Goal: Task Accomplishment & Management: Complete application form

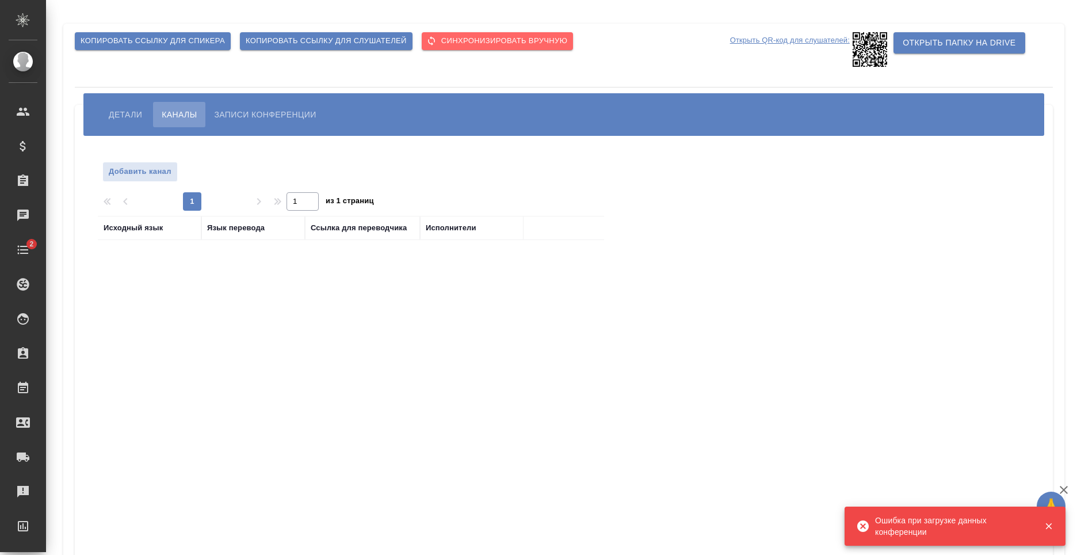
click at [559, 236] on th at bounding box center [564, 228] width 81 height 24
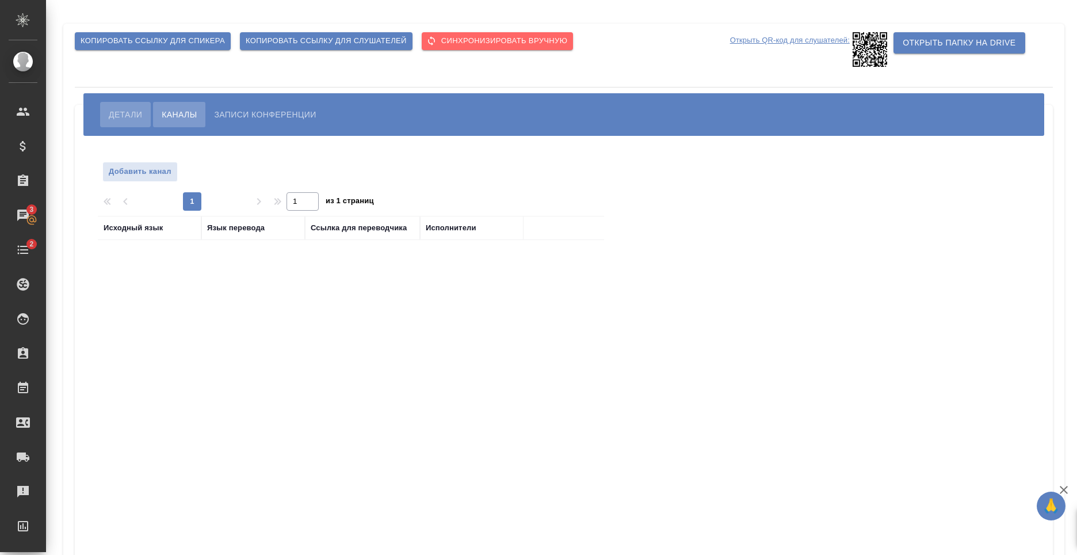
click at [128, 110] on span "Детали" at bounding box center [125, 115] width 33 height 14
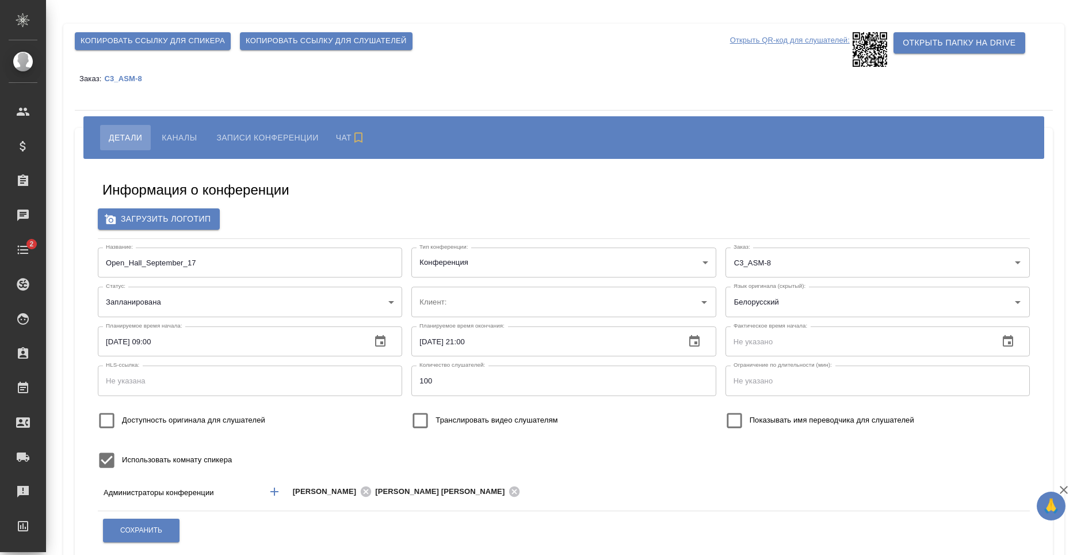
type input "ООО «Агентство стратегического маркетинга»"
click at [188, 137] on span "Каналы" at bounding box center [179, 138] width 35 height 14
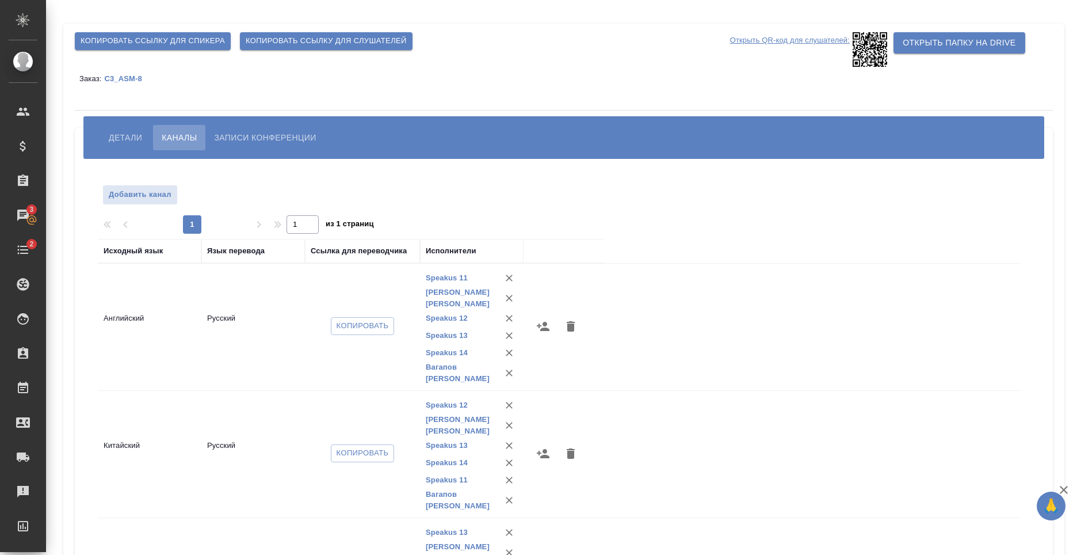
click at [121, 130] on button "Детали" at bounding box center [125, 137] width 51 height 25
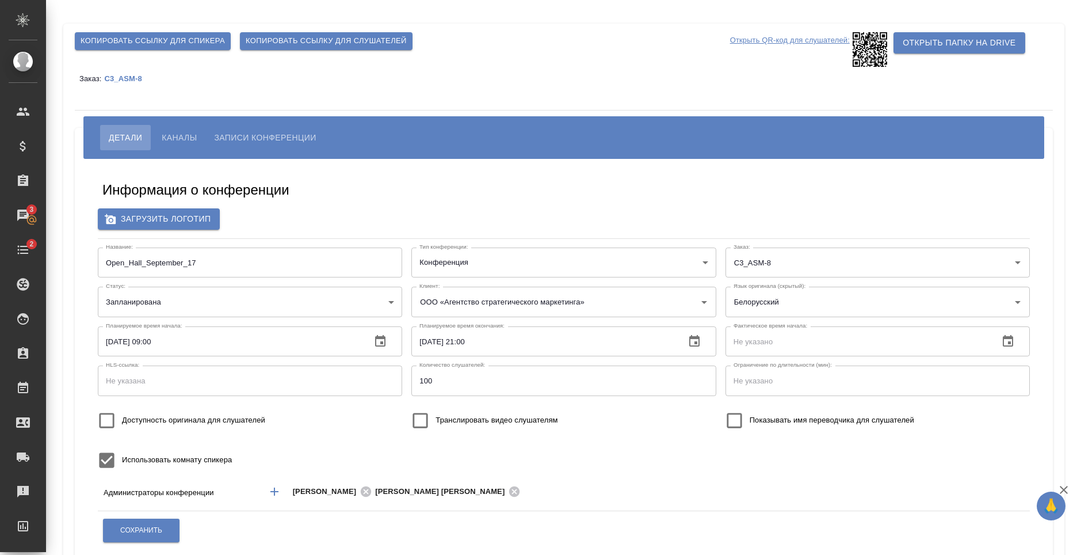
click at [198, 138] on button "Каналы" at bounding box center [179, 137] width 52 height 25
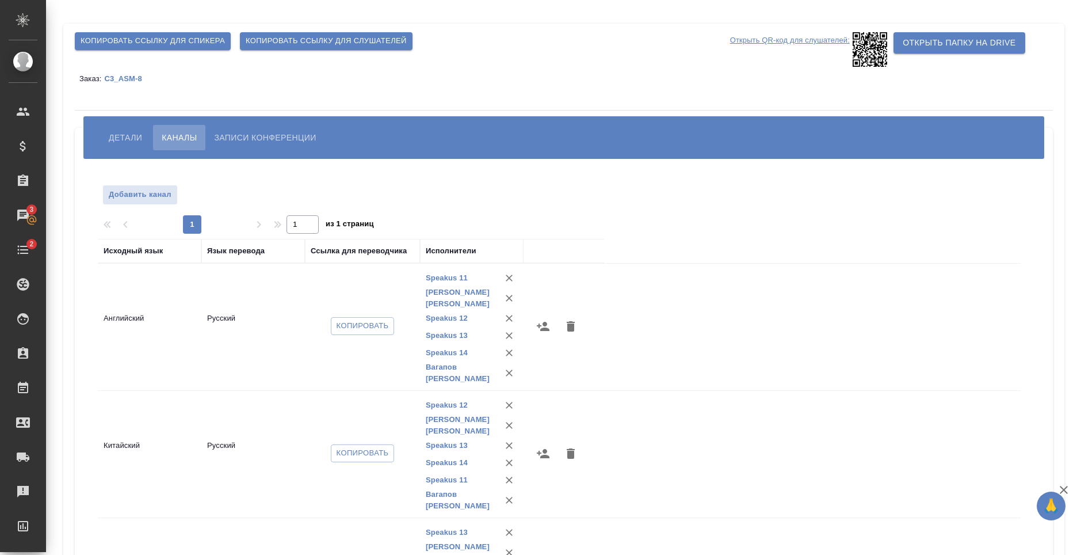
click at [132, 127] on button "Детали" at bounding box center [125, 137] width 51 height 25
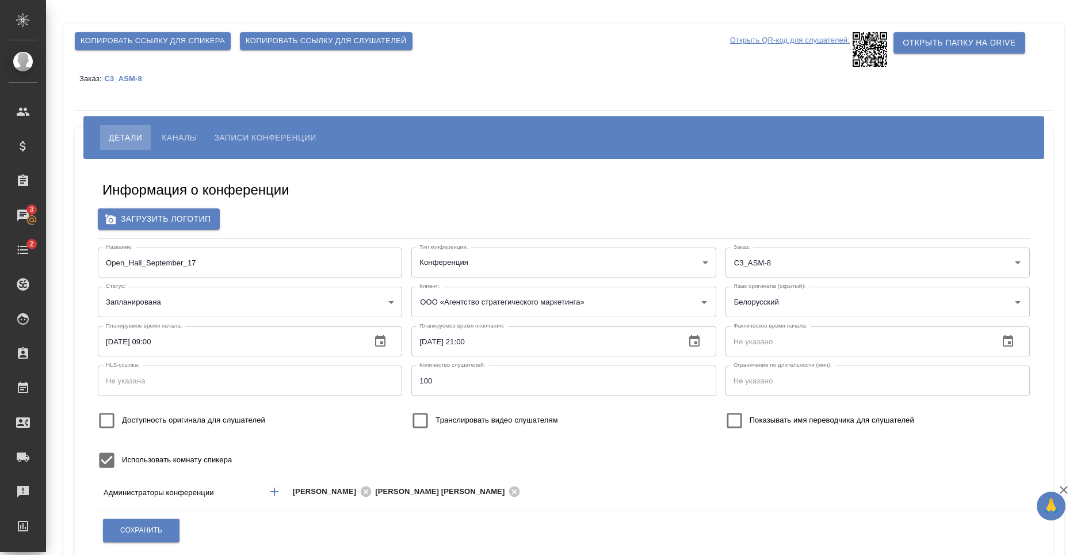
scroll to position [187, 0]
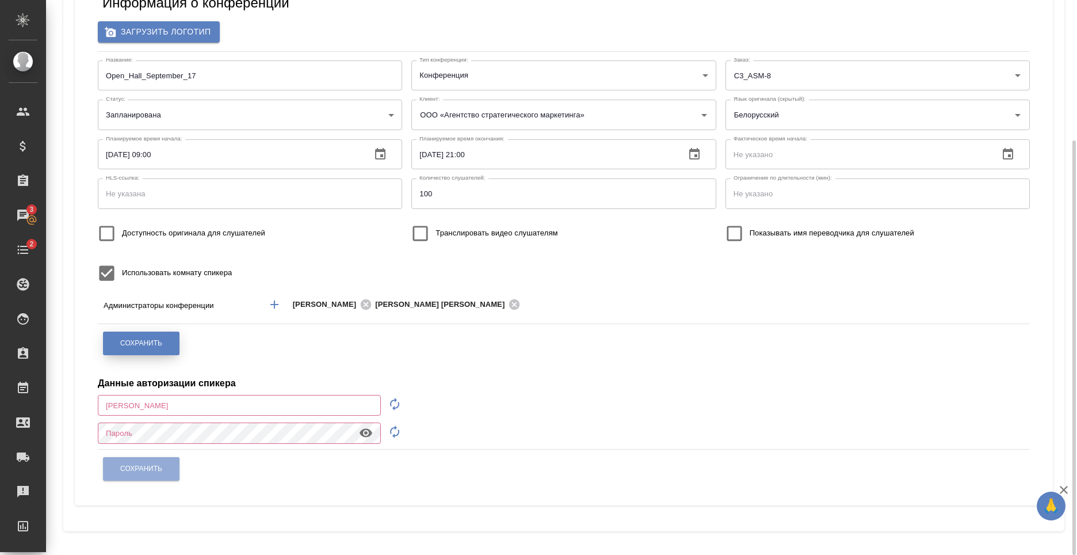
click at [161, 341] on span "Сохранить" at bounding box center [141, 343] width 42 height 10
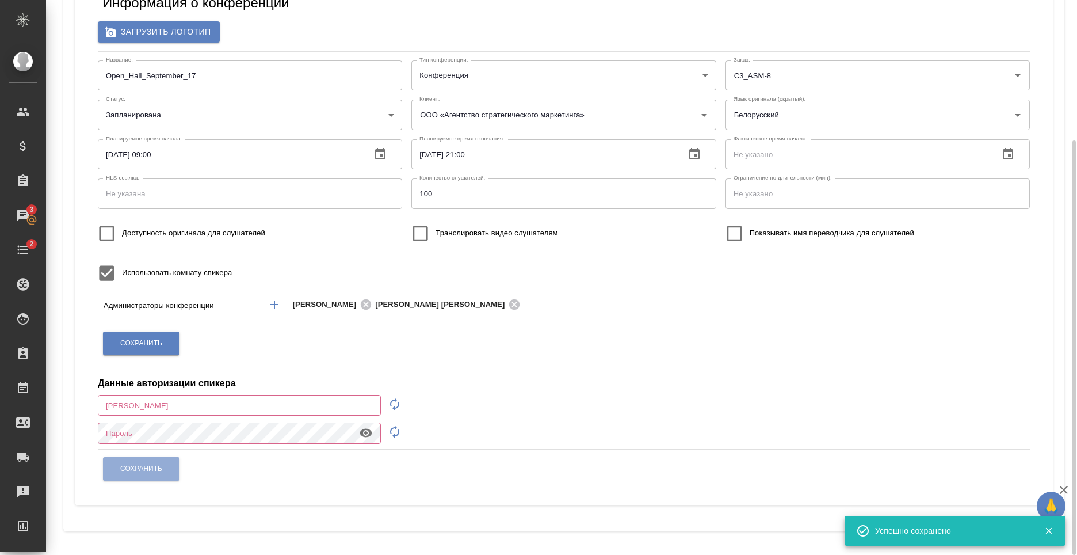
scroll to position [0, 0]
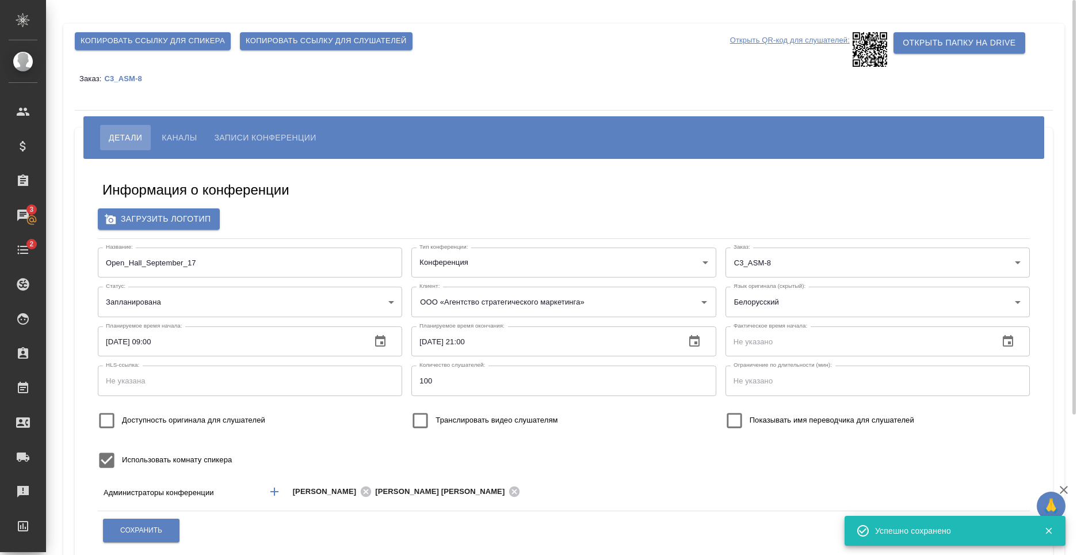
click at [178, 139] on span "Каналы" at bounding box center [179, 138] width 35 height 14
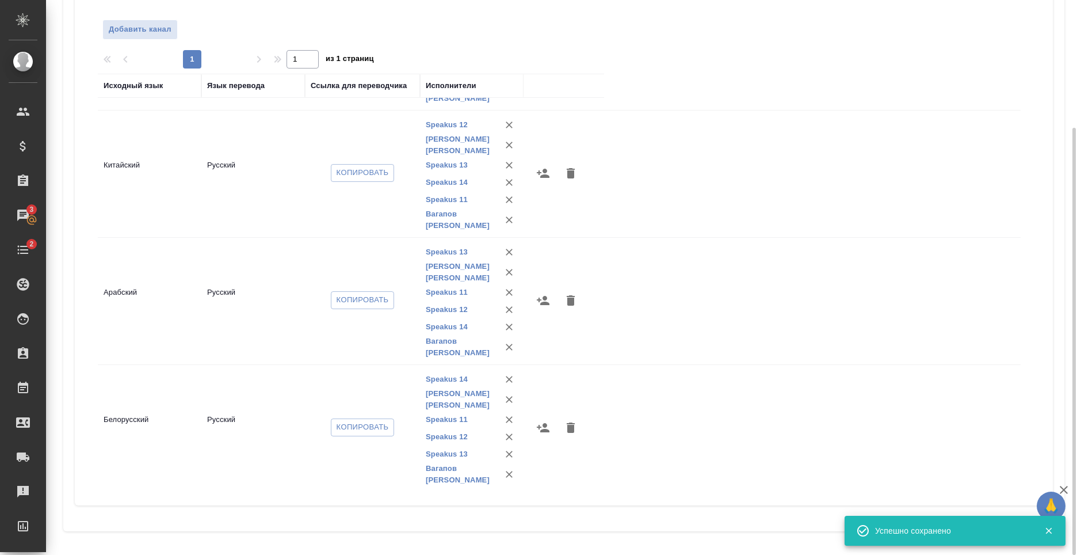
scroll to position [212, 0]
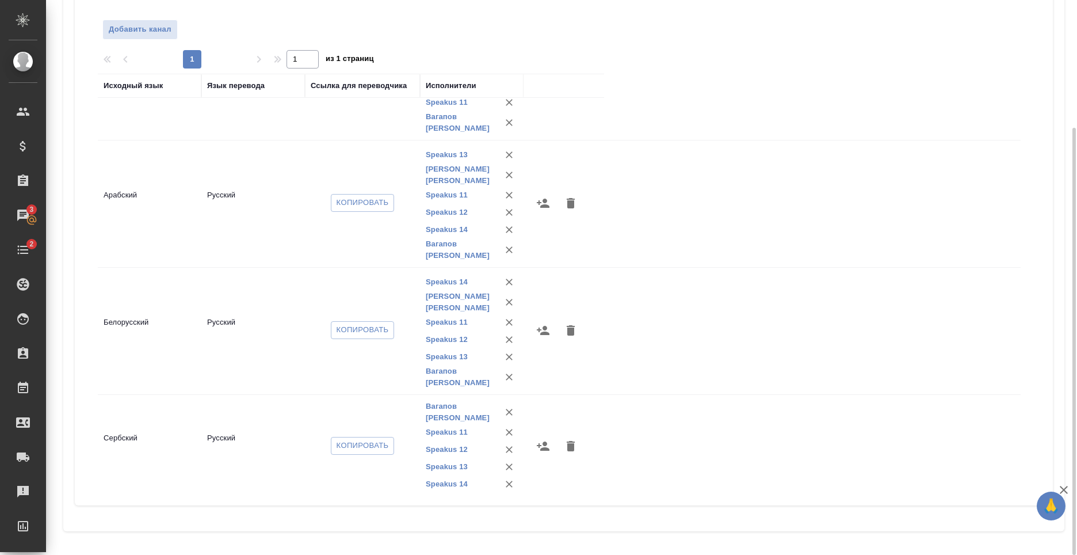
click at [365, 512] on span "Копировать" at bounding box center [363, 518] width 52 height 13
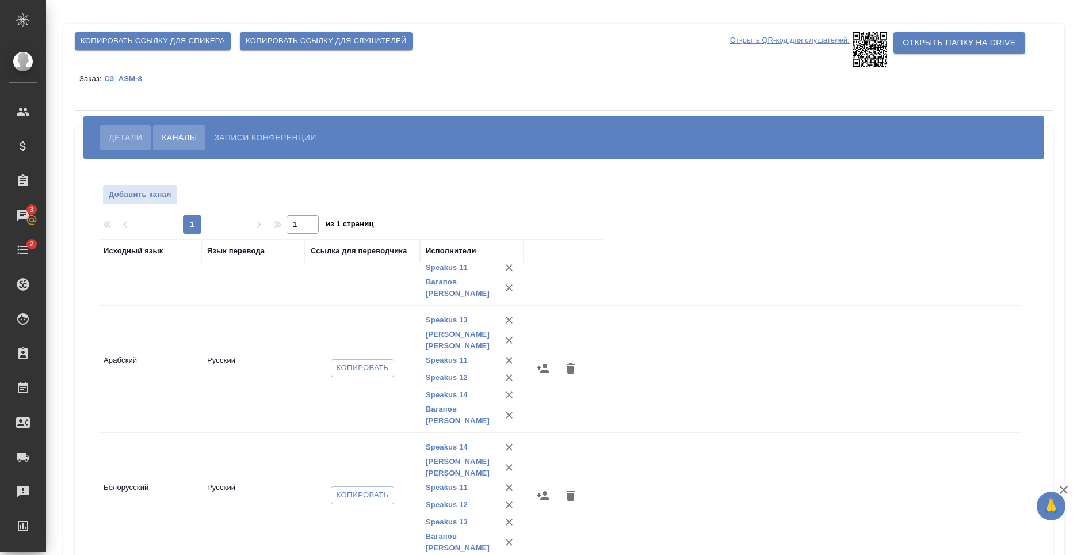
click at [108, 130] on button "Детали" at bounding box center [125, 137] width 51 height 25
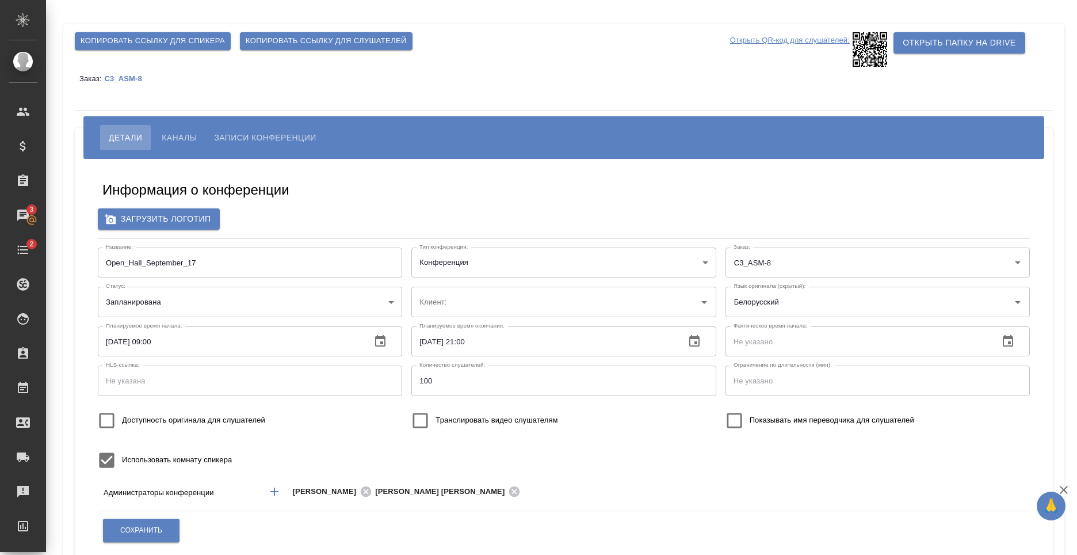
type input "ООО «Агентство стратегического маркетинга»"
click at [164, 144] on span "Каналы" at bounding box center [179, 138] width 35 height 14
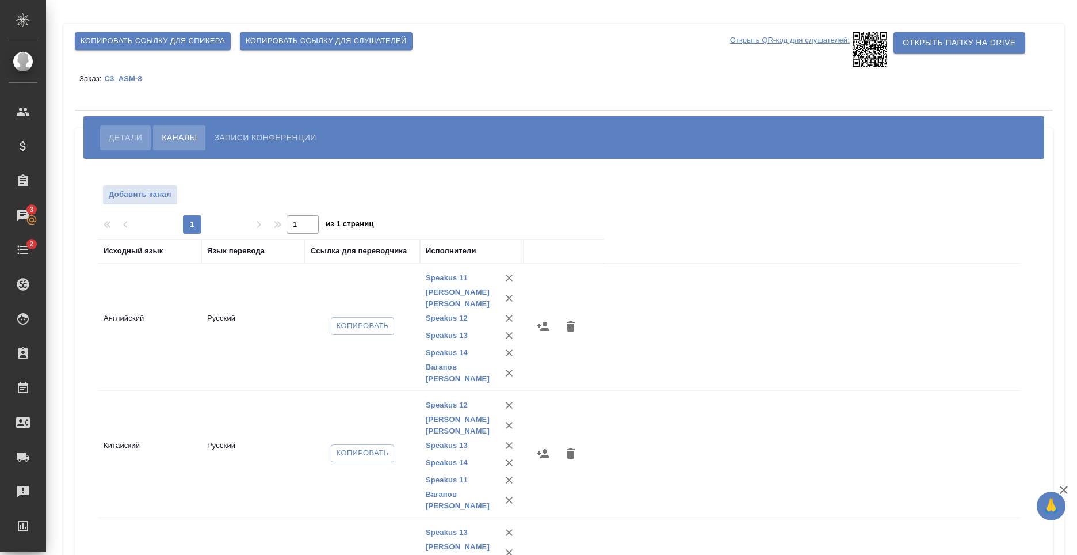
click at [104, 129] on button "Детали" at bounding box center [125, 137] width 51 height 25
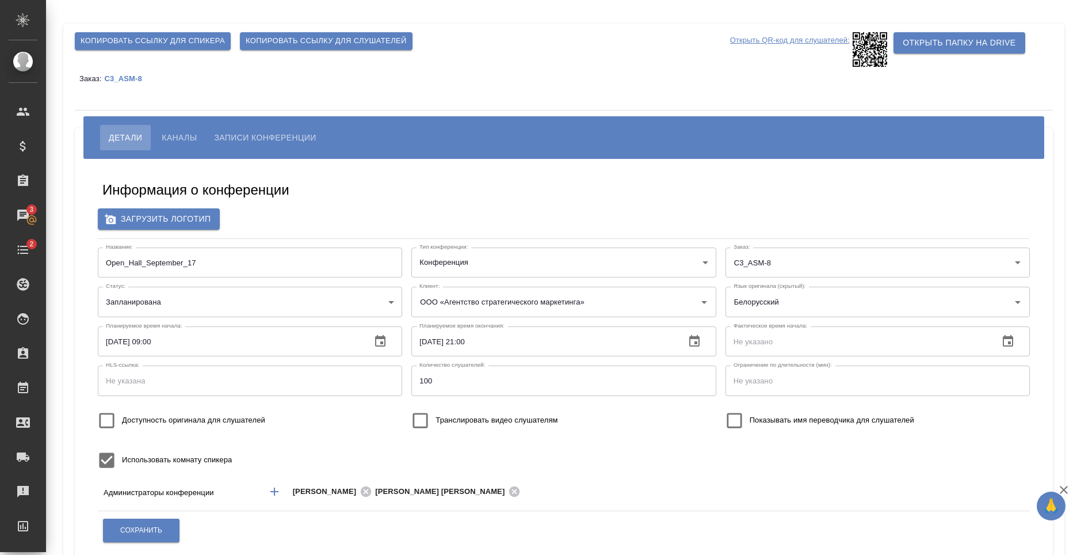
click at [115, 75] on p "C3_ASM-8" at bounding box center [127, 78] width 46 height 9
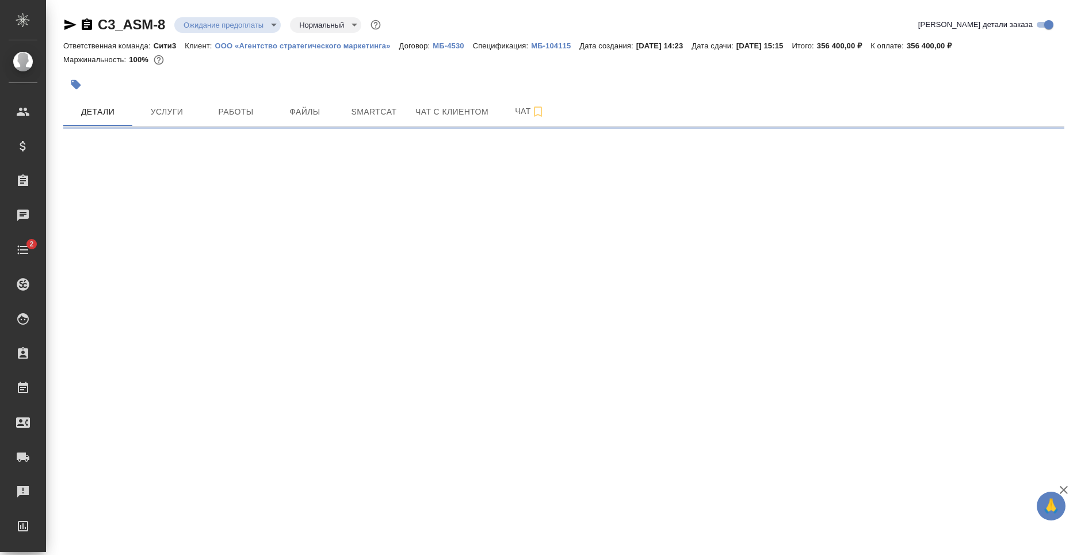
select select "RU"
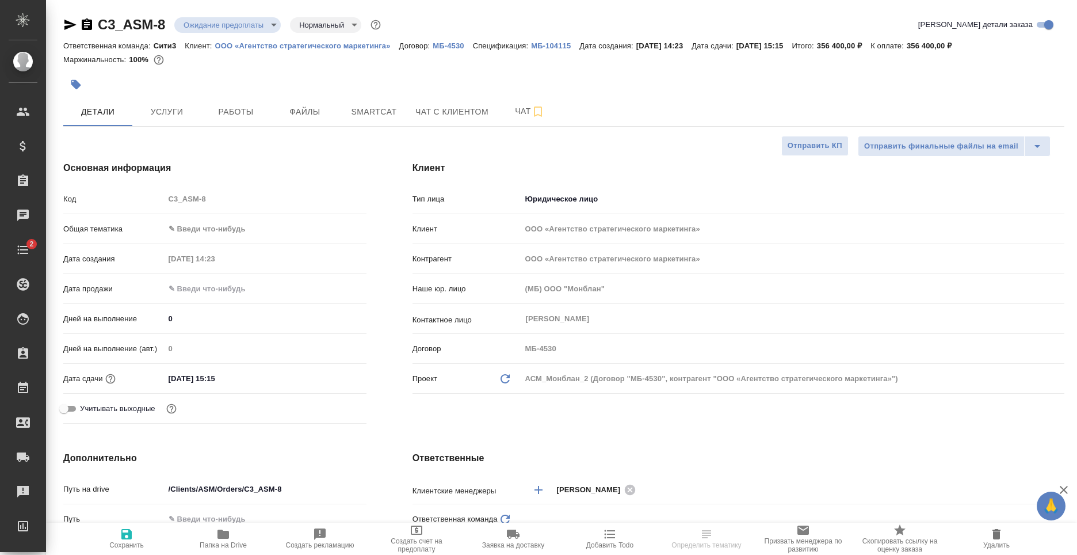
type textarea "x"
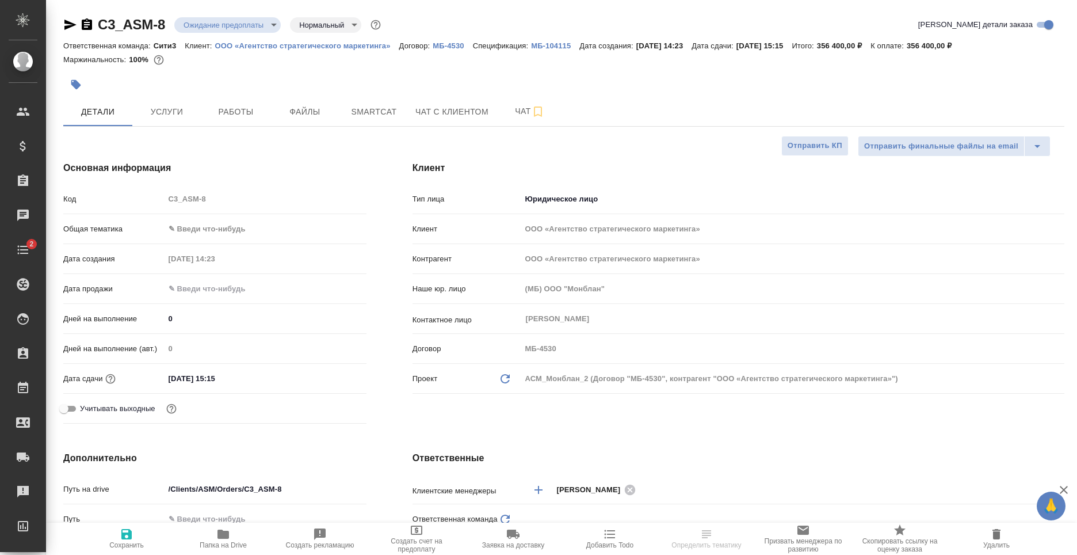
type textarea "x"
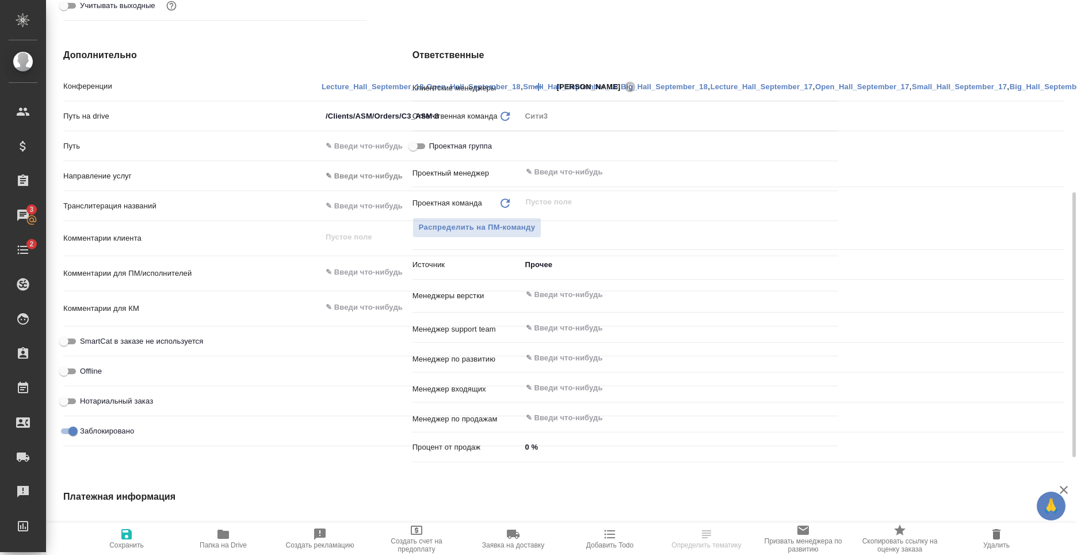
scroll to position [288, 0]
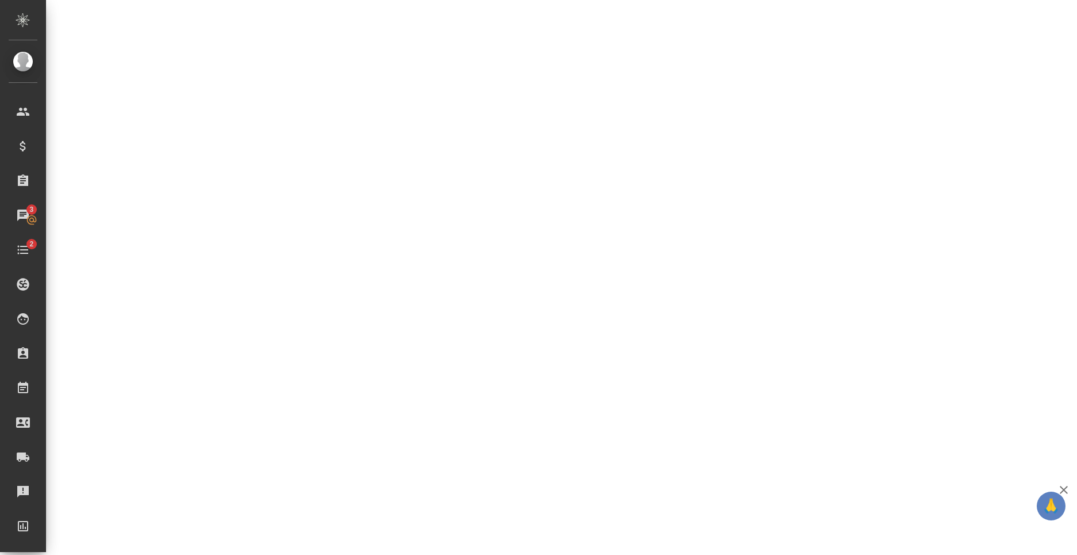
select select "RU"
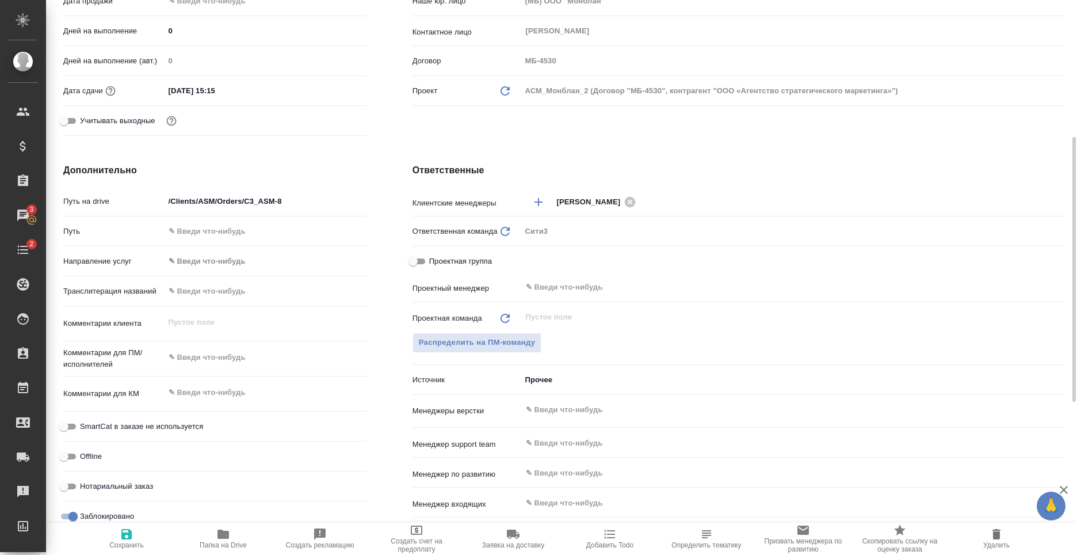
type textarea "x"
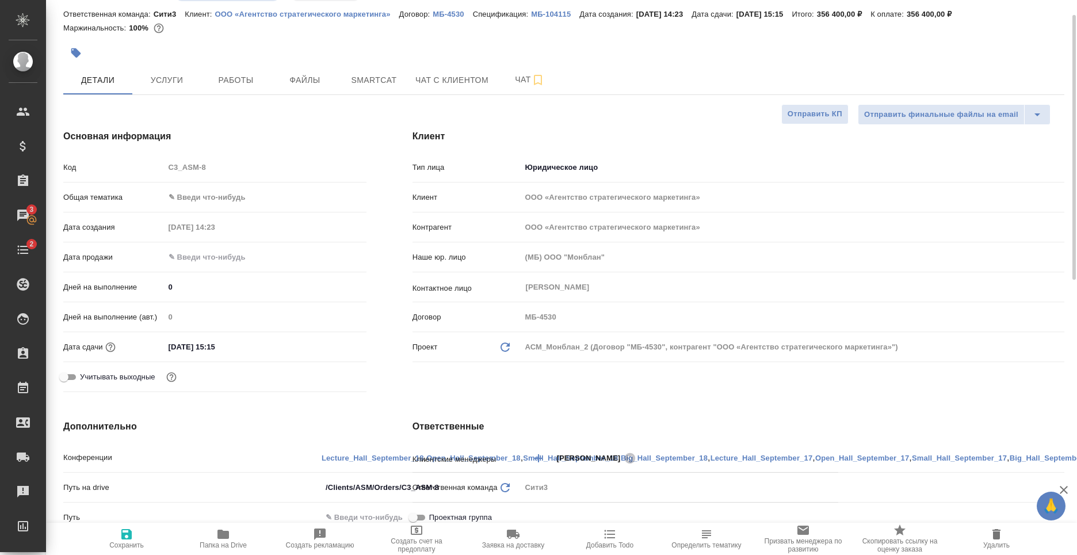
scroll to position [0, 0]
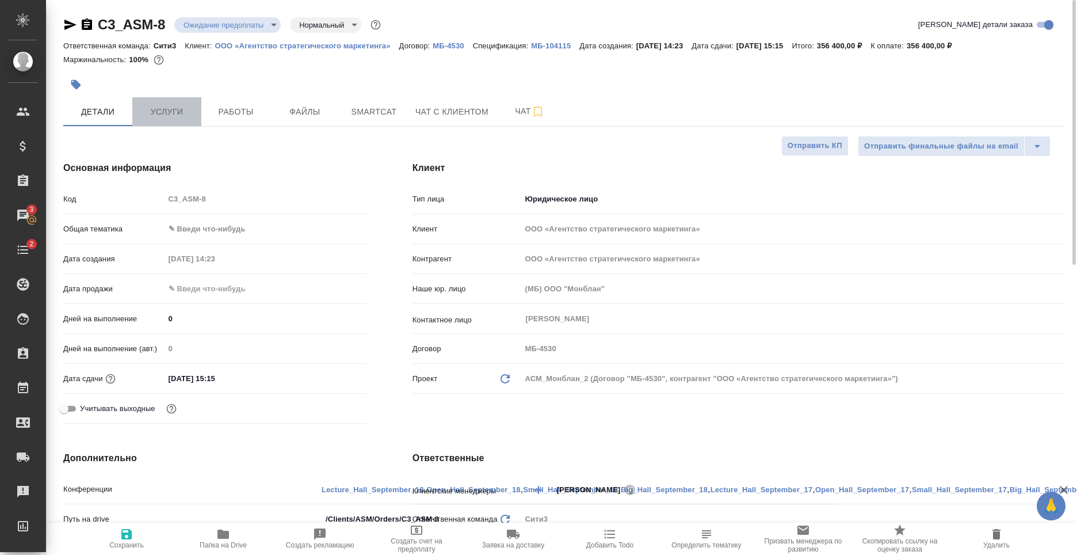
click at [159, 106] on span "Услуги" at bounding box center [166, 112] width 55 height 14
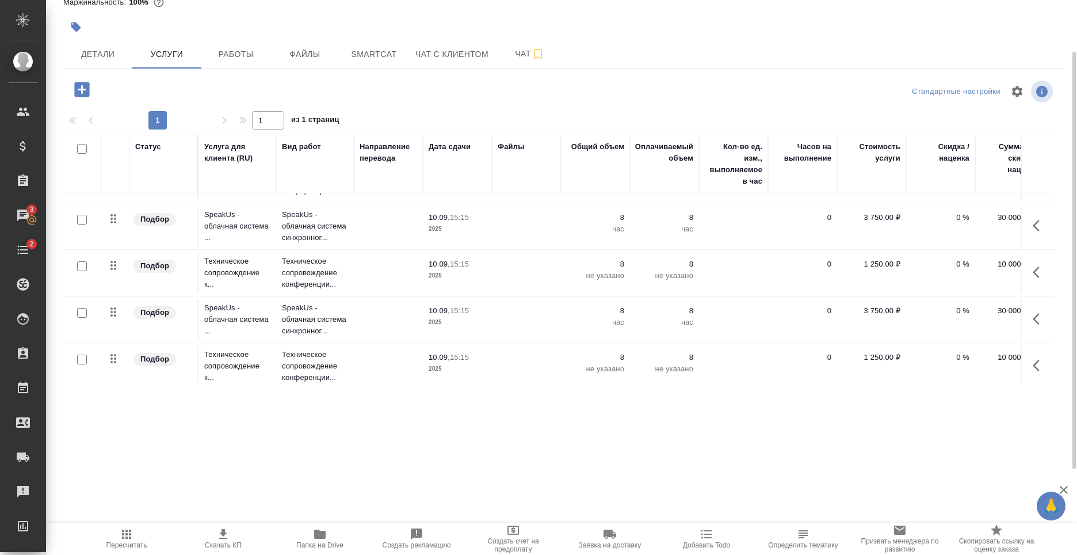
scroll to position [566, 0]
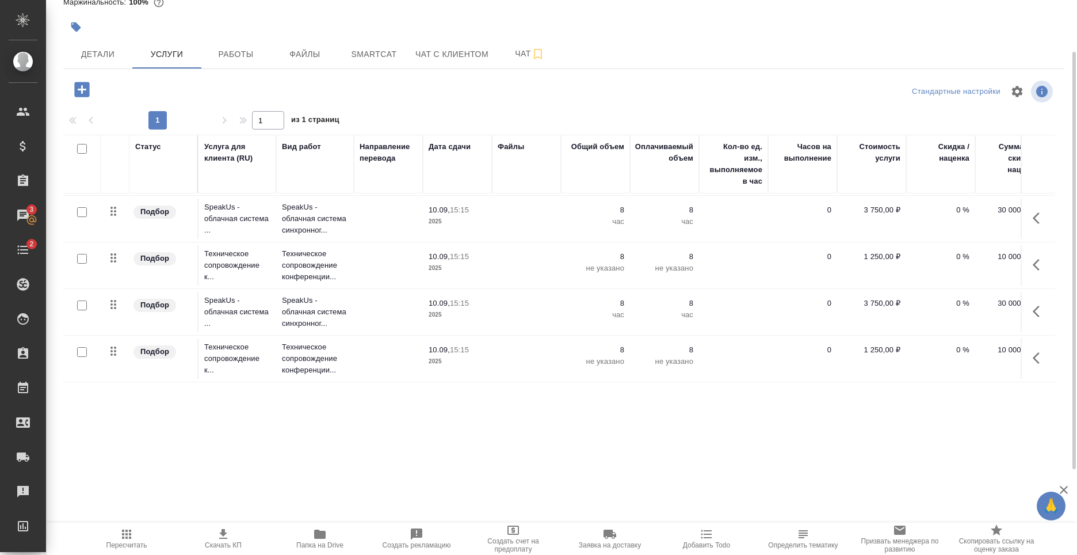
drag, startPoint x: 811, startPoint y: 373, endPoint x: 912, endPoint y: 379, distance: 101.5
click at [912, 379] on div "Статус Услуга для клиента (RU) Вид работ Направление перевода Дата сдачи Файлы …" at bounding box center [559, 258] width 992 height 247
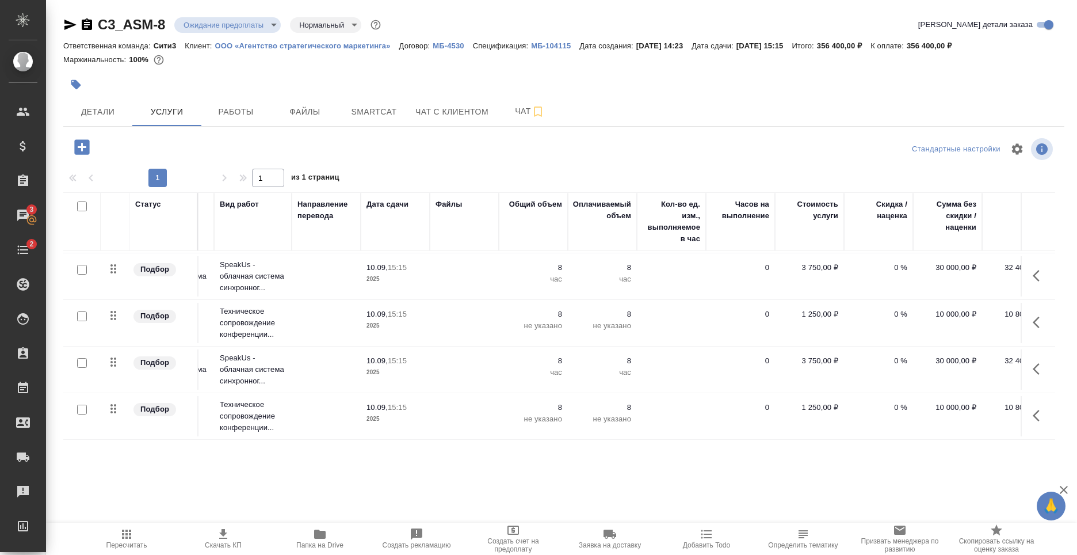
scroll to position [566, 101]
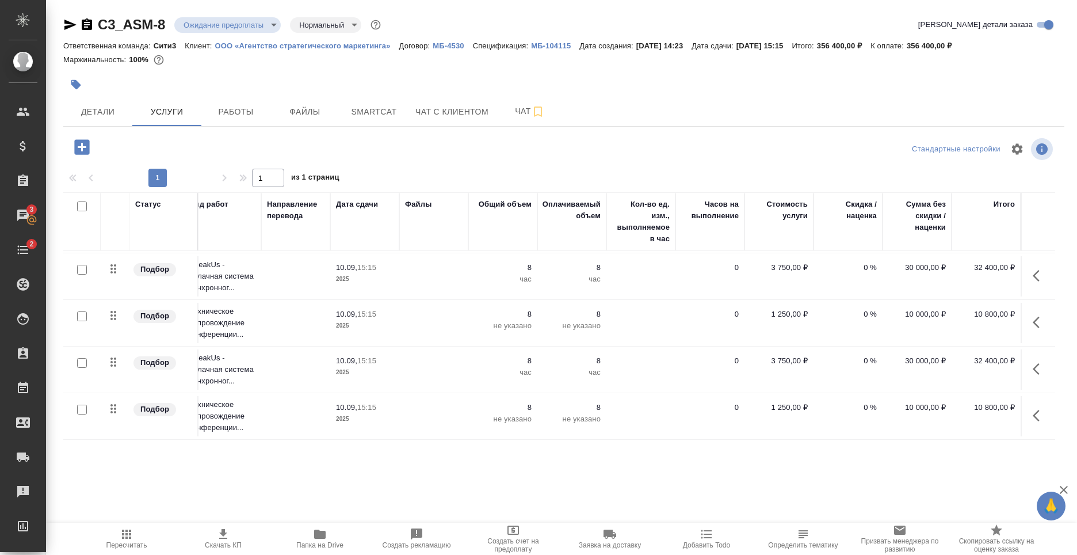
click at [510, 64] on div "Маржинальность: 100%" at bounding box center [563, 59] width 1001 height 15
click at [288, 83] on div at bounding box center [397, 84] width 668 height 25
click at [81, 109] on span "Детали" at bounding box center [97, 112] width 55 height 14
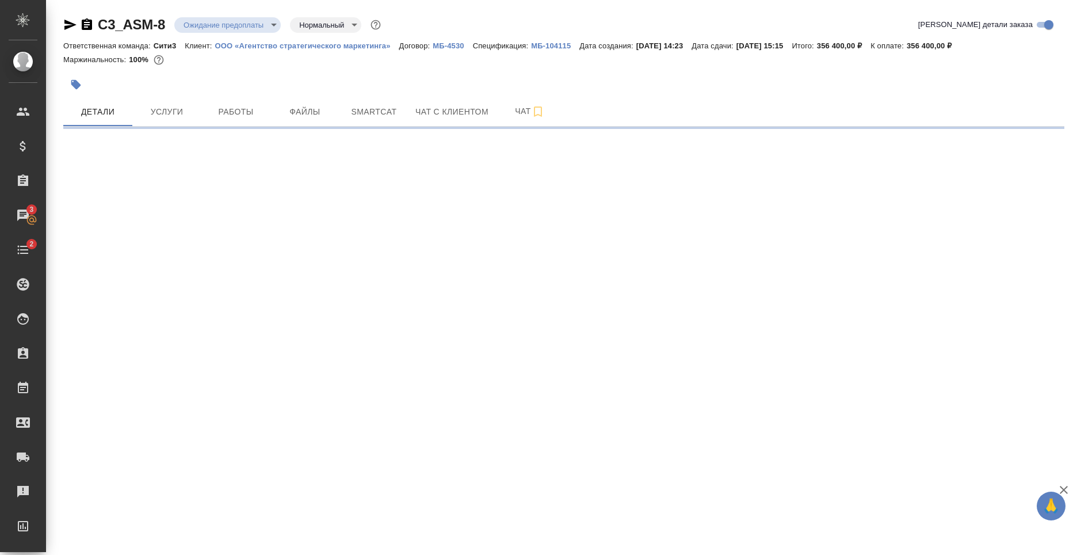
select select "RU"
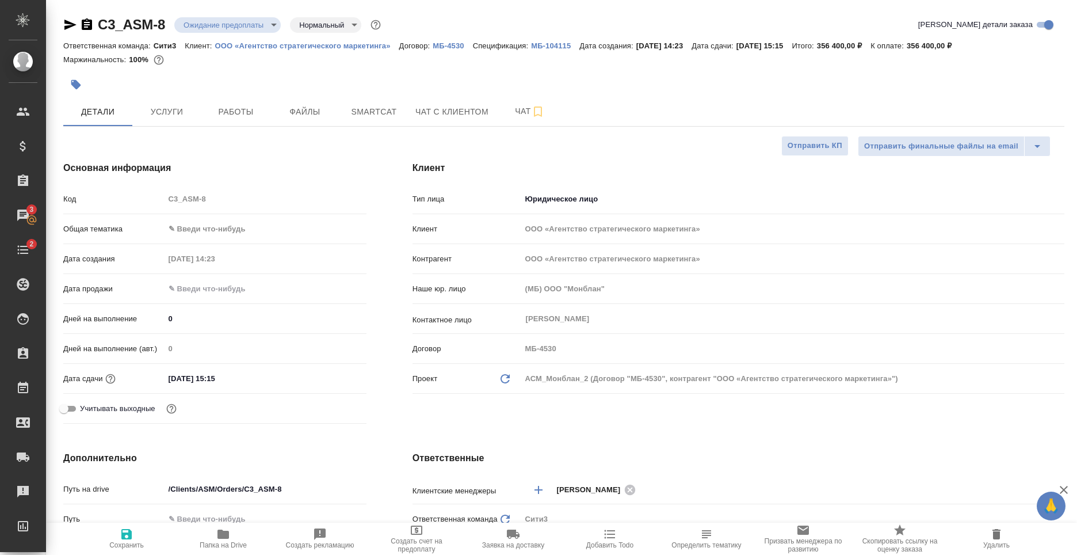
type textarea "x"
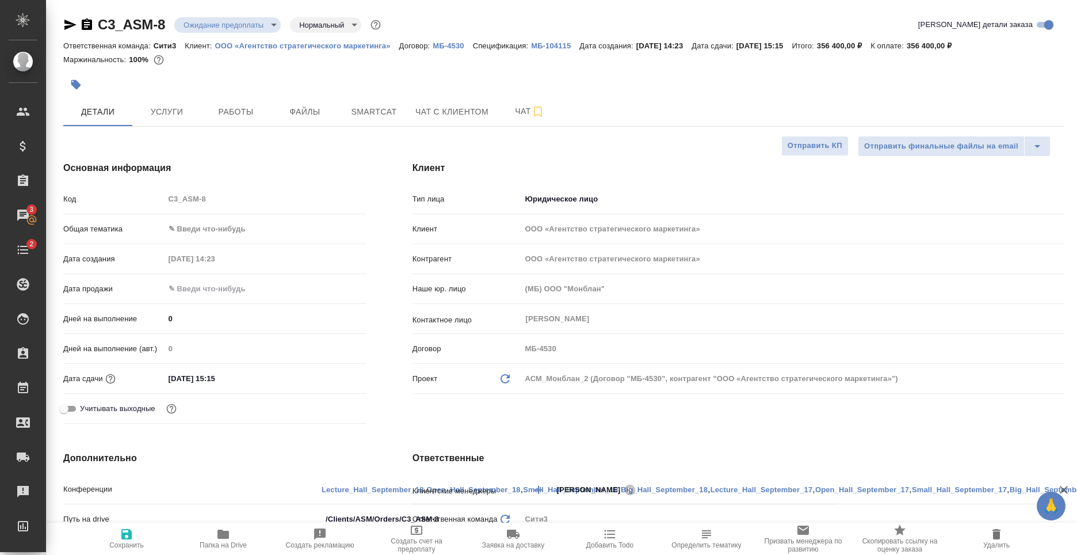
click at [540, 68] on div at bounding box center [563, 68] width 1001 height 2
type textarea "x"
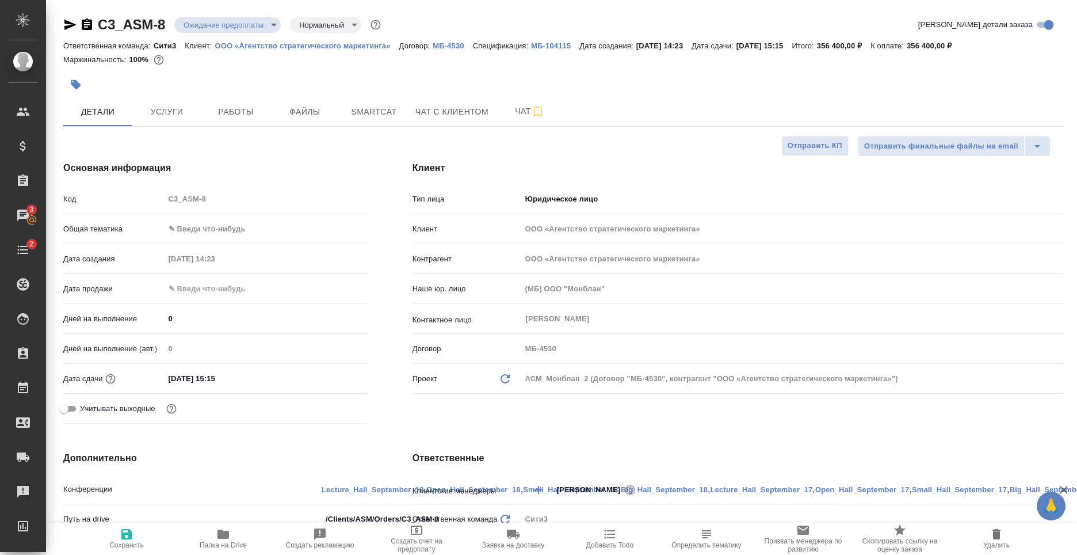
type textarea "x"
